Goal: Information Seeking & Learning: Learn about a topic

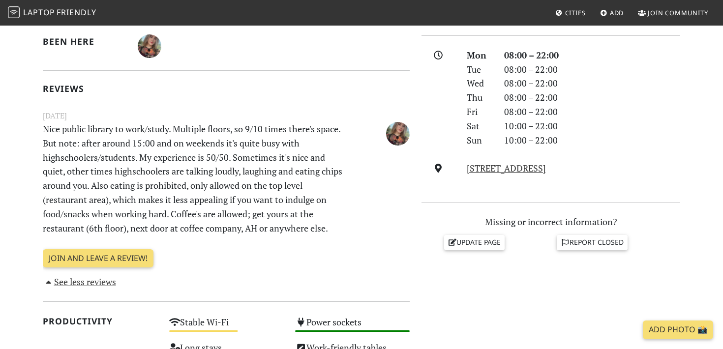
scroll to position [266, 0]
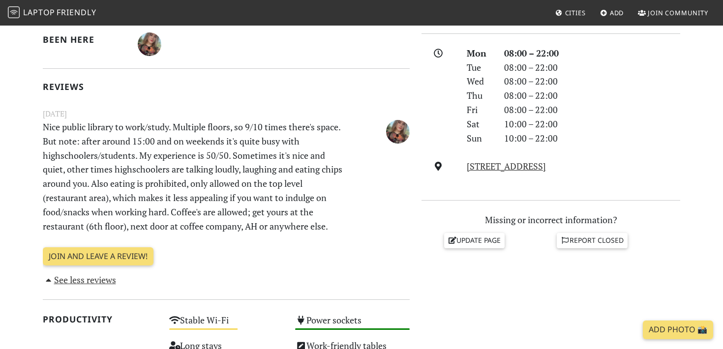
click at [60, 171] on p "Nice public library to work/study. Multiple floors, so 9/10 times there's space…" at bounding box center [195, 176] width 316 height 113
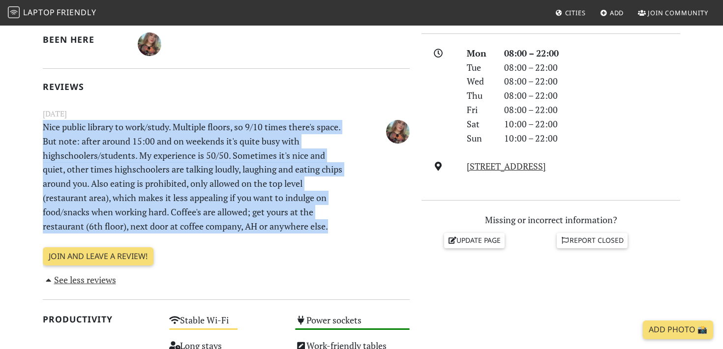
click at [110, 181] on p "Nice public library to work/study. Multiple floors, so 9/10 times there's space…" at bounding box center [195, 176] width 316 height 113
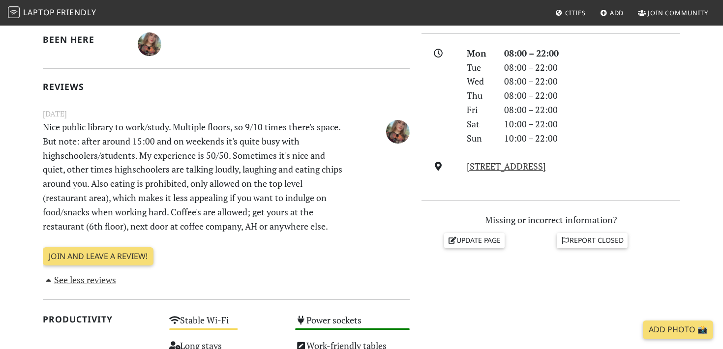
click at [110, 181] on p "Nice public library to work/study. Multiple floors, so 9/10 times there's space…" at bounding box center [195, 176] width 316 height 113
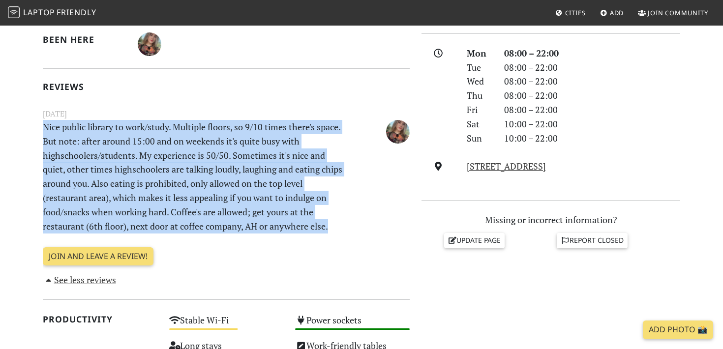
click at [144, 187] on p "Nice public library to work/study. Multiple floors, so 9/10 times there's space…" at bounding box center [195, 176] width 316 height 113
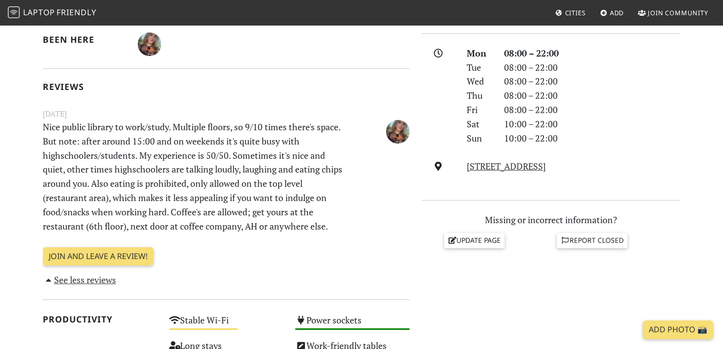
click at [144, 187] on p "Nice public library to work/study. Multiple floors, so 9/10 times there's space…" at bounding box center [195, 176] width 316 height 113
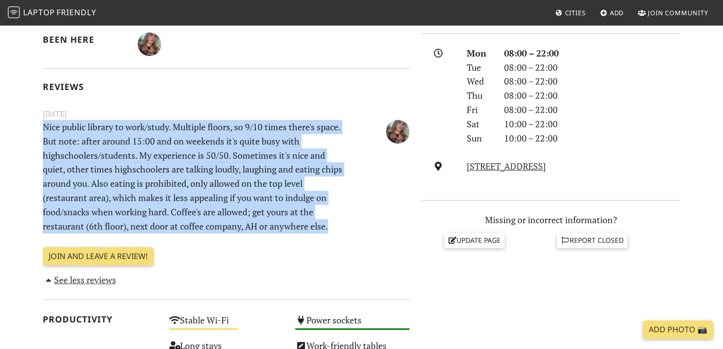
click at [206, 205] on p "Nice public library to work/study. Multiple floors, so 9/10 times there's space…" at bounding box center [195, 176] width 316 height 113
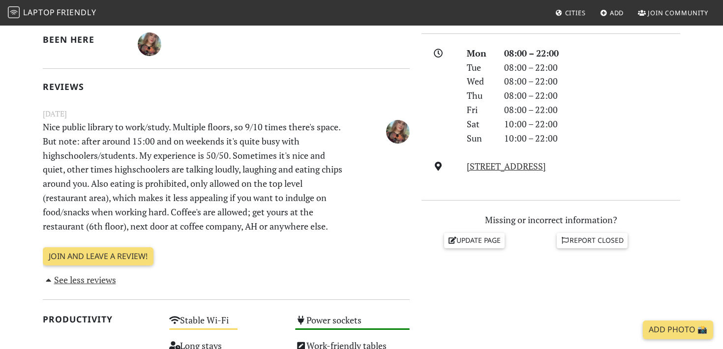
click at [206, 205] on p "Nice public library to work/study. Multiple floors, so 9/10 times there's space…" at bounding box center [195, 176] width 316 height 113
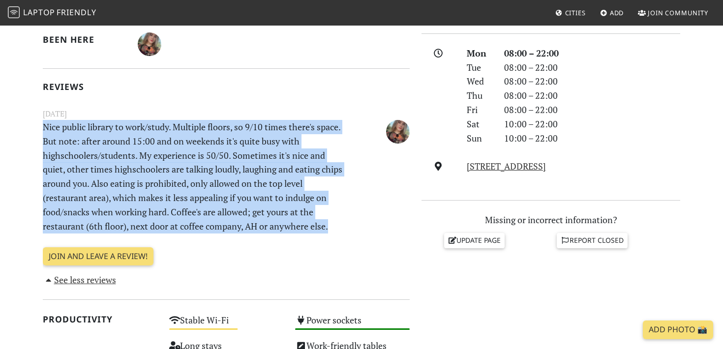
click at [224, 212] on p "Nice public library to work/study. Multiple floors, so 9/10 times there's space…" at bounding box center [195, 176] width 316 height 113
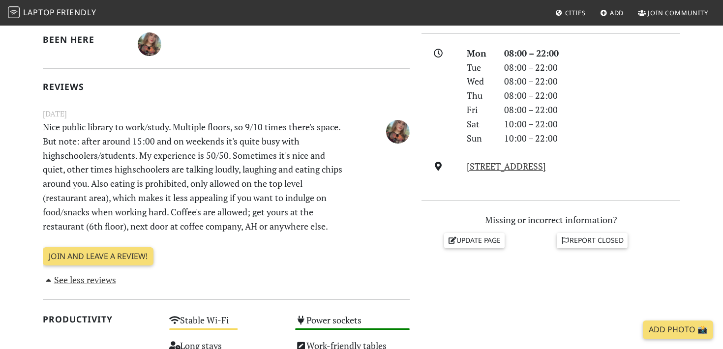
click at [224, 212] on p "Nice public library to work/study. Multiple floors, so 9/10 times there's space…" at bounding box center [195, 176] width 316 height 113
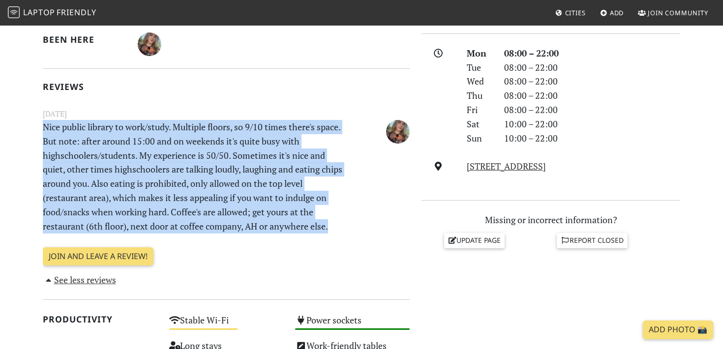
click at [267, 224] on p "Nice public library to work/study. Multiple floors, so 9/10 times there's space…" at bounding box center [195, 176] width 316 height 113
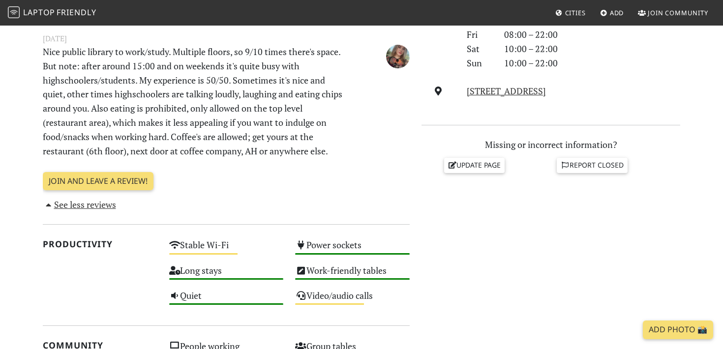
scroll to position [346, 0]
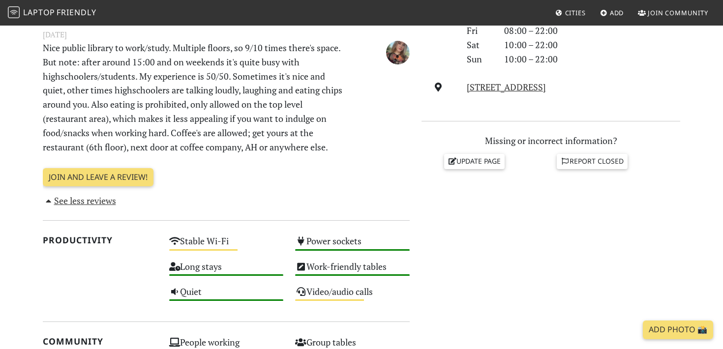
click at [181, 98] on p "Nice public library to work/study. Multiple floors, so 9/10 times there's space…" at bounding box center [195, 97] width 316 height 113
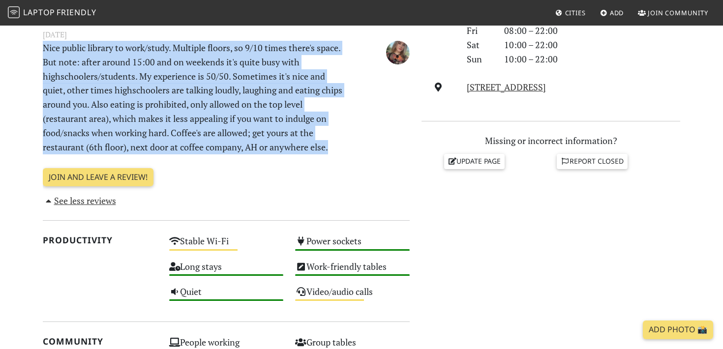
click at [205, 109] on p "Nice public library to work/study. Multiple floors, so 9/10 times there's space…" at bounding box center [195, 97] width 316 height 113
